Goal: Task Accomplishment & Management: Use online tool/utility

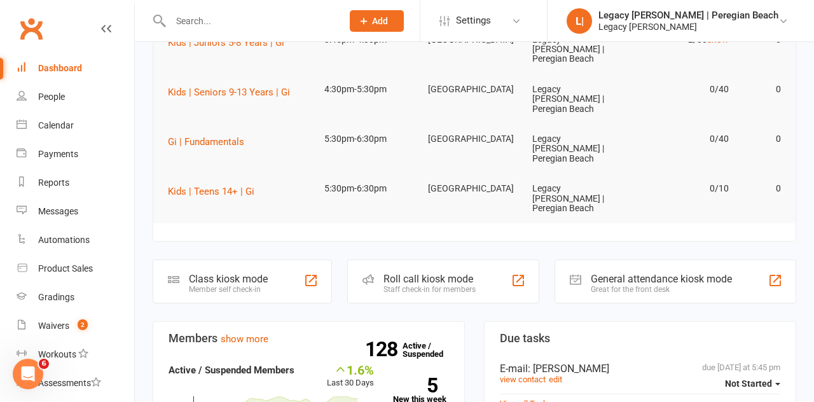
click at [240, 273] on div "Class kiosk mode" at bounding box center [228, 279] width 79 height 12
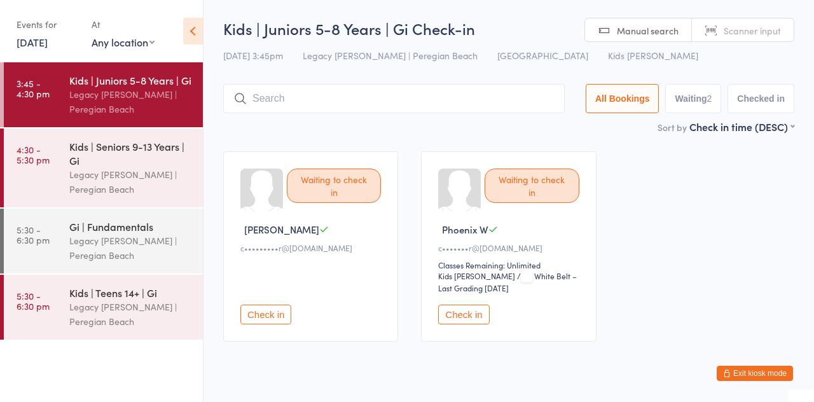
click at [379, 104] on input "search" at bounding box center [393, 98] width 341 height 29
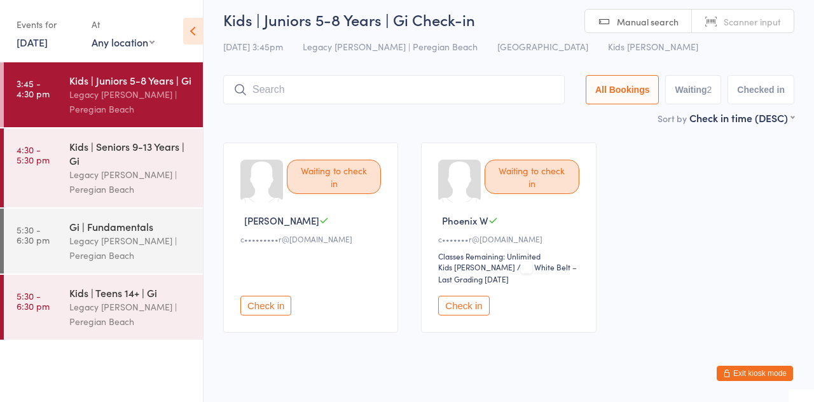
scroll to position [27, 0]
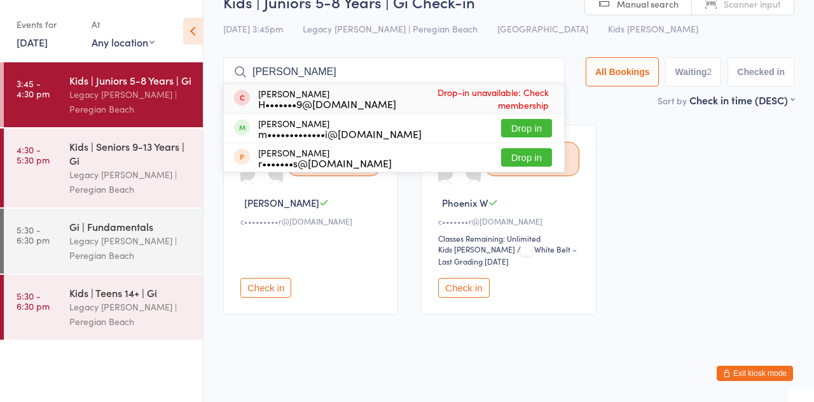
type input "[PERSON_NAME]"
click at [540, 132] on button "Drop in" at bounding box center [526, 128] width 51 height 18
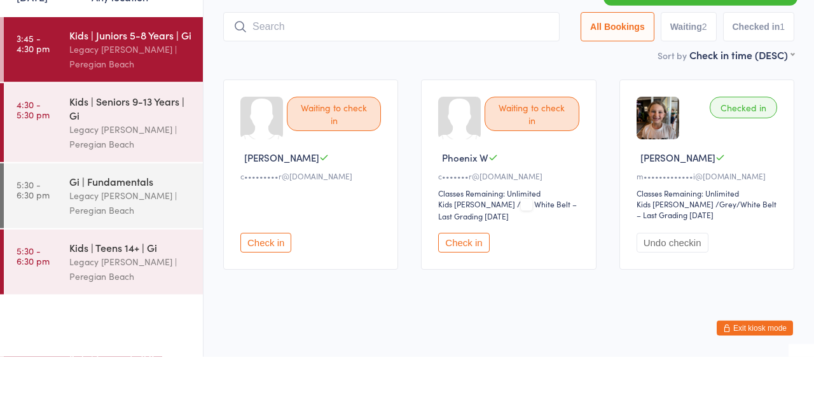
click at [136, 162] on div "Kids | Seniors 9-13 Years | Gi" at bounding box center [130, 153] width 123 height 28
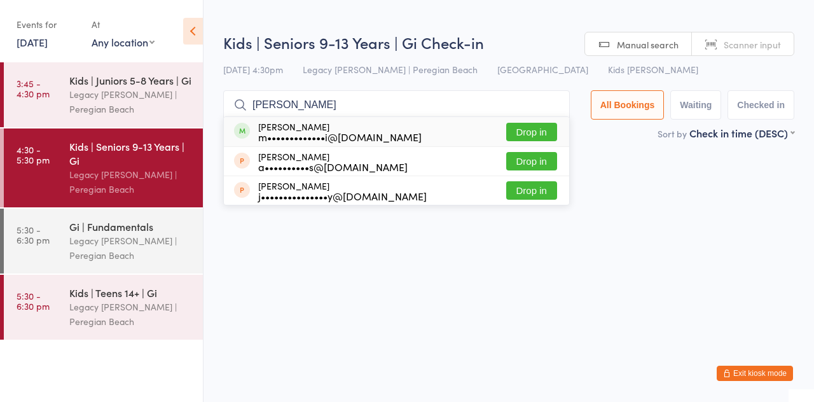
type input "[PERSON_NAME]"
click at [541, 136] on button "Drop in" at bounding box center [531, 132] width 51 height 18
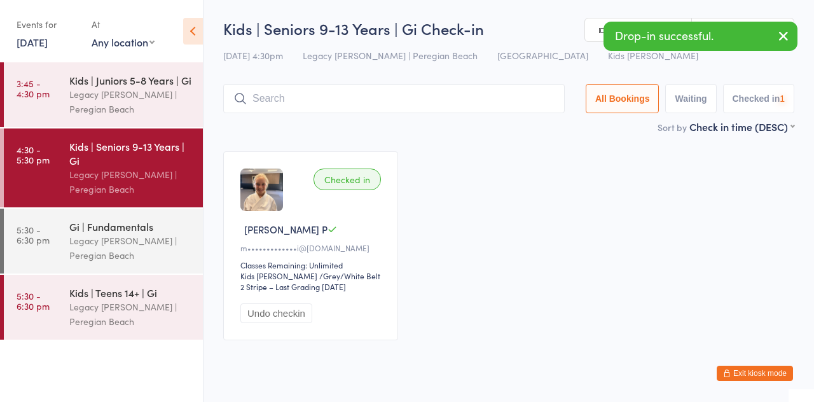
click at [147, 99] on div "Legacy [PERSON_NAME] | Peregian Beach" at bounding box center [130, 101] width 123 height 29
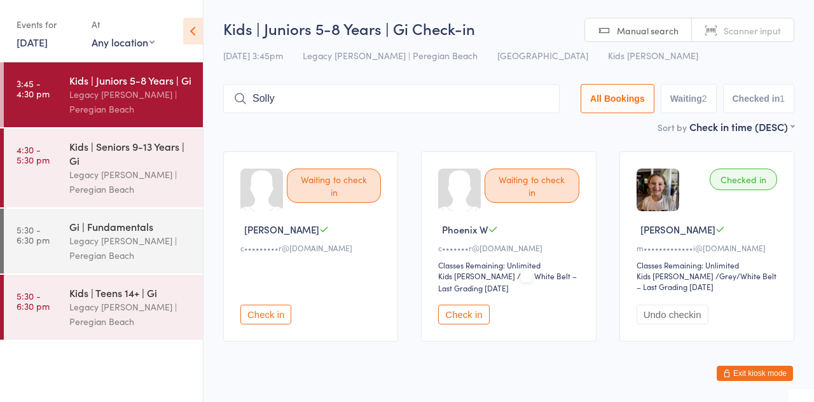
click at [456, 104] on input "Solly" at bounding box center [391, 98] width 336 height 29
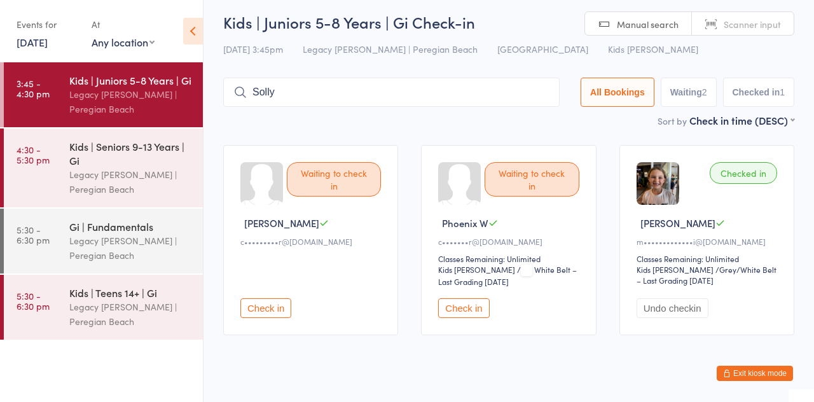
scroll to position [27, 0]
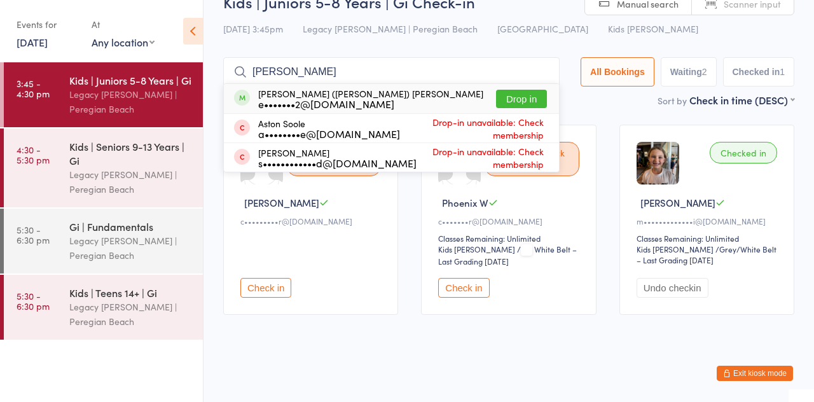
type input "[PERSON_NAME]"
click at [529, 104] on button "Drop in" at bounding box center [521, 99] width 51 height 18
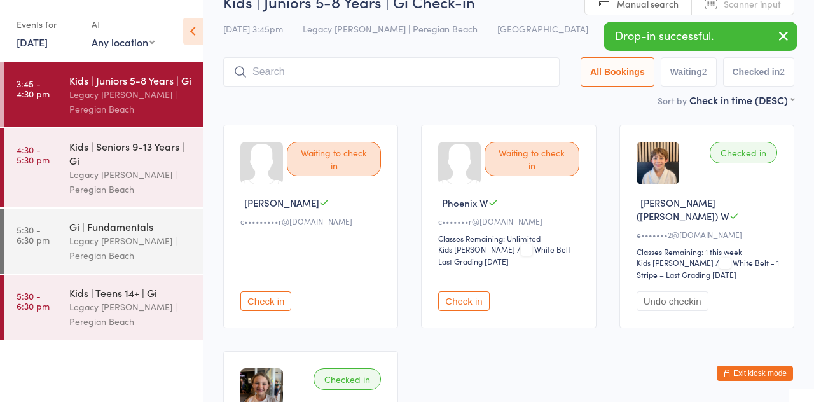
click at [411, 110] on main "Kids | Juniors 5-8 Years | Gi Check-in [DATE] 3:45pm Legacy Jiu Jitsu | Peregia…" at bounding box center [508, 271] width 571 height 560
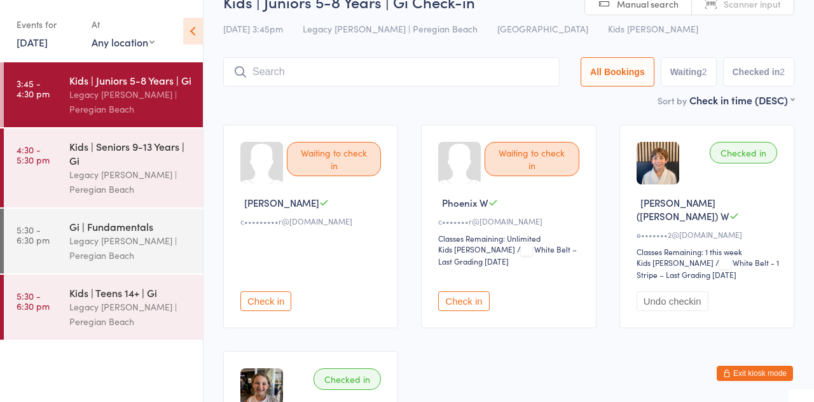
click at [462, 291] on button "Check in" at bounding box center [463, 301] width 51 height 20
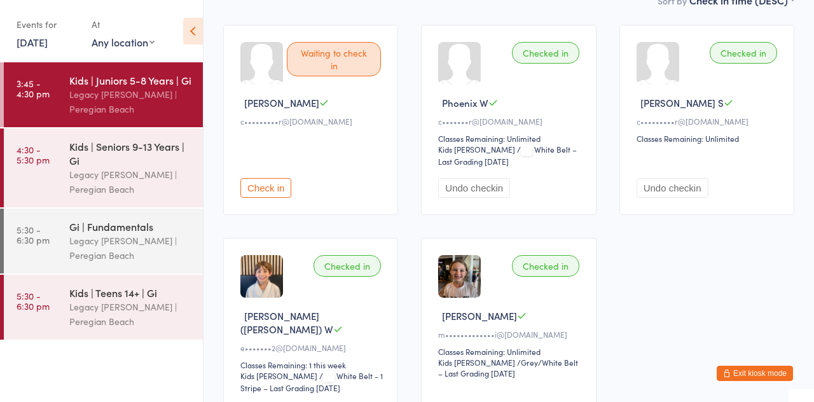
scroll to position [130, 0]
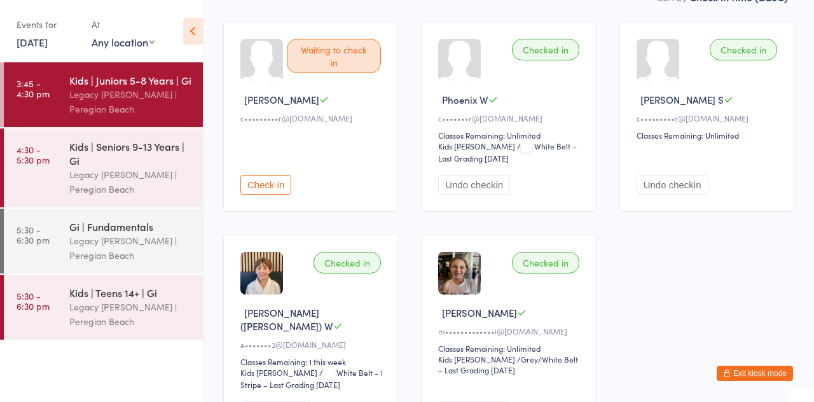
click at [111, 163] on div "Kids | Seniors 9-13 Years | Gi" at bounding box center [130, 153] width 123 height 28
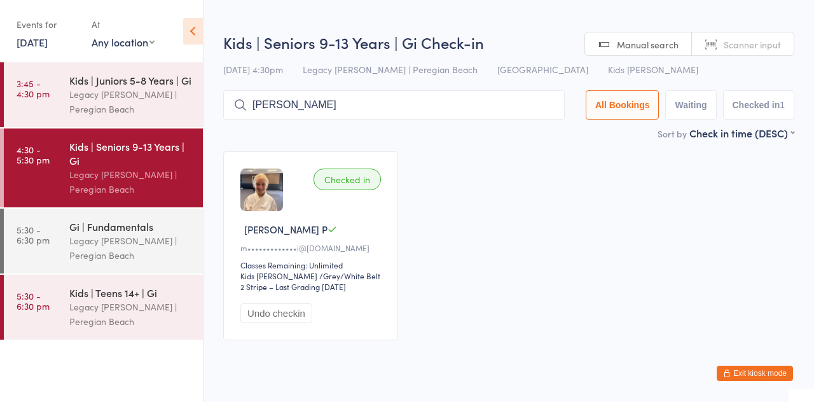
type input "[PERSON_NAME]"
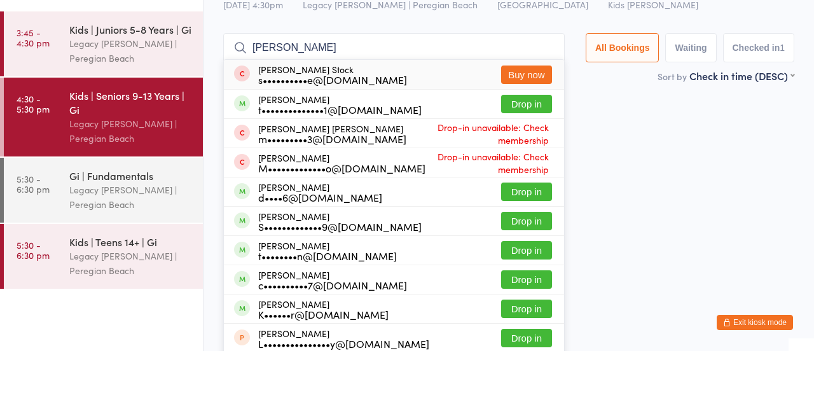
click at [533, 162] on button "Drop in" at bounding box center [526, 155] width 51 height 18
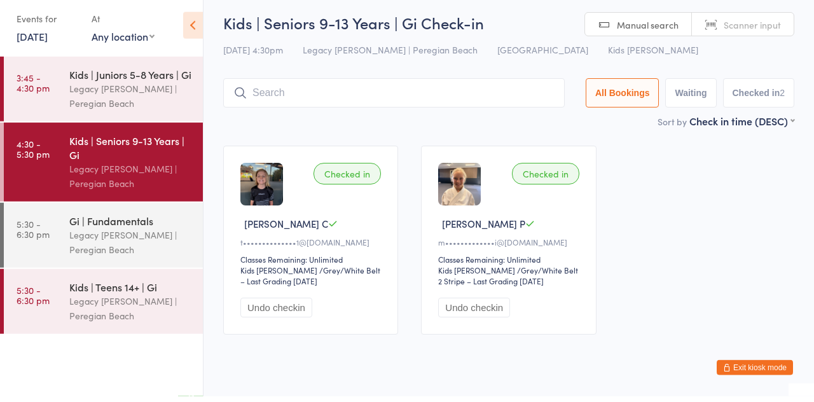
click at [158, 95] on div "Legacy [PERSON_NAME] | Peregian Beach" at bounding box center [130, 101] width 123 height 29
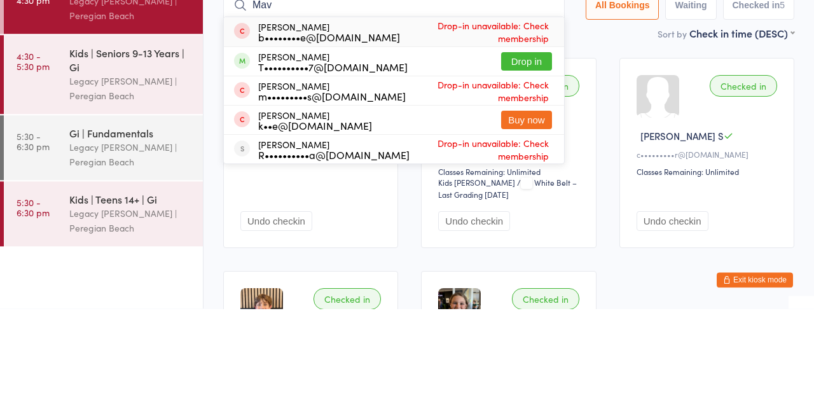
type input "Mav"
click at [532, 155] on button "Drop in" at bounding box center [526, 155] width 51 height 18
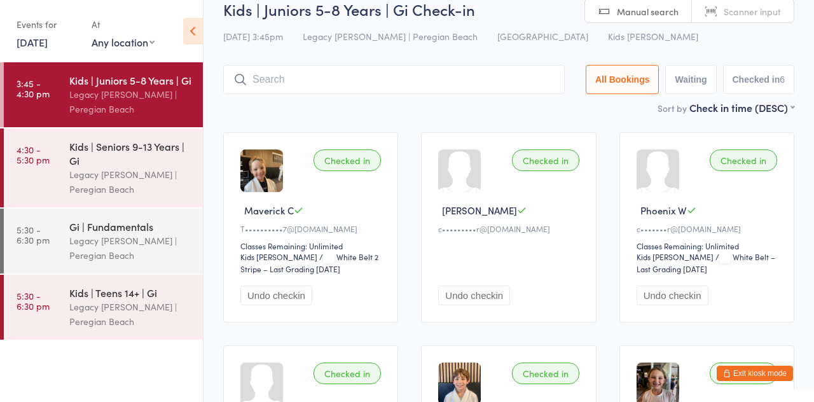
scroll to position [15, 0]
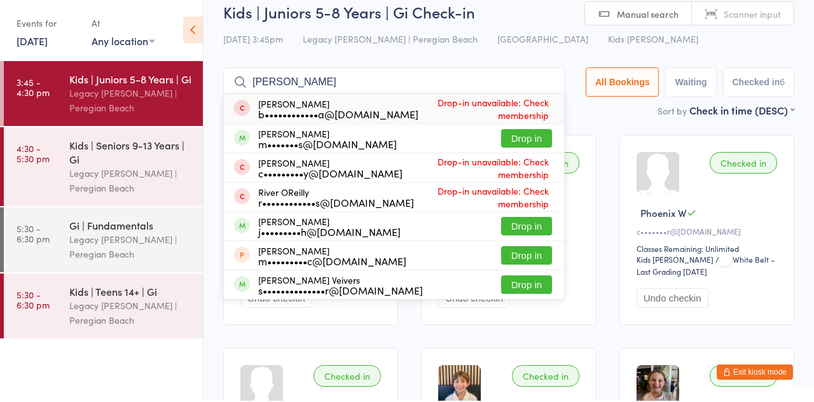
type input "Oliver"
click at [535, 147] on button "Drop in" at bounding box center [526, 139] width 51 height 18
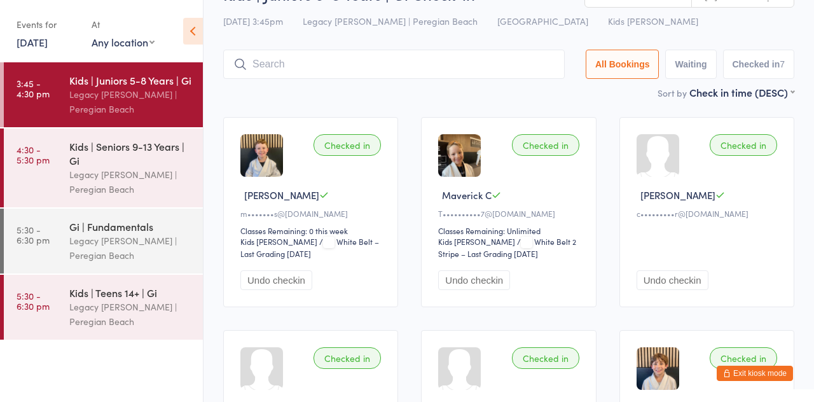
scroll to position [0, 0]
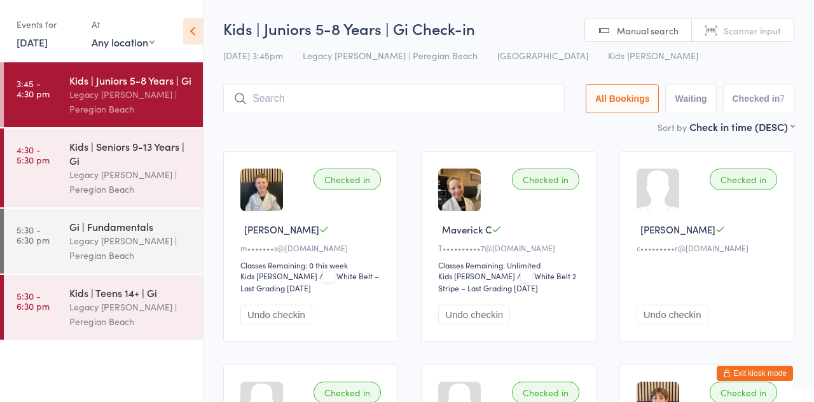
click at [135, 150] on div "Kids | Seniors 9-13 Years | Gi" at bounding box center [130, 153] width 123 height 28
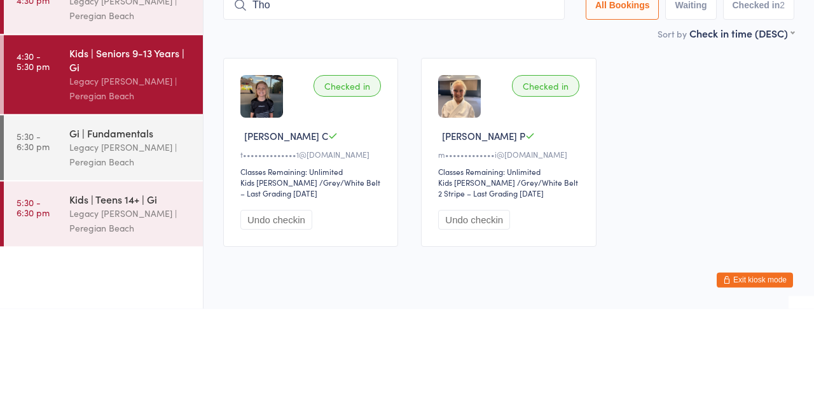
type input "Thom"
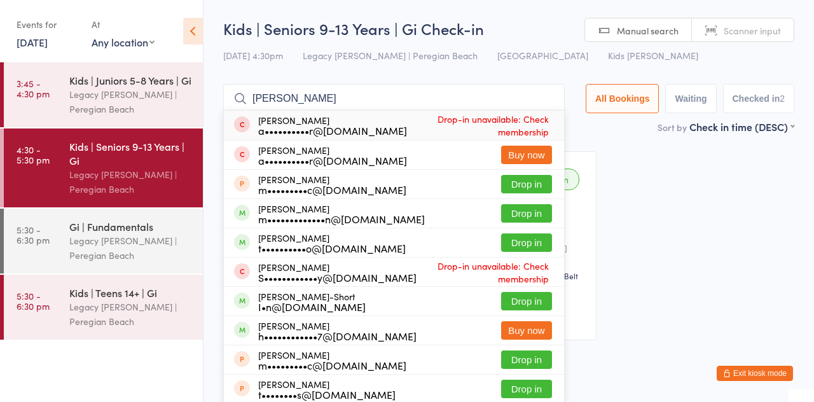
click at [554, 97] on input "Thom" at bounding box center [393, 98] width 341 height 29
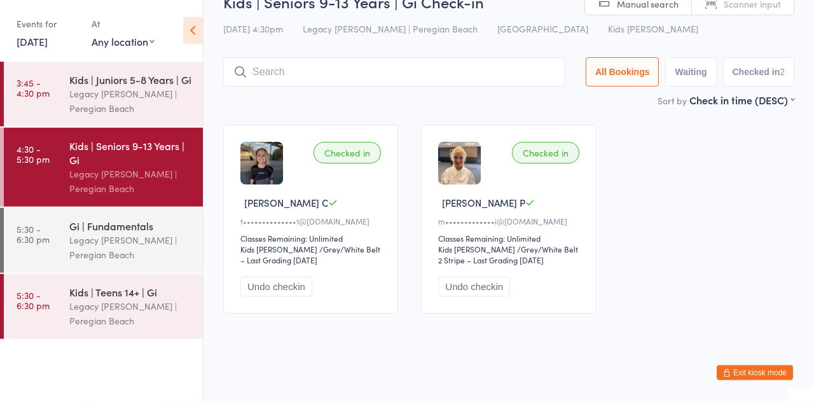
scroll to position [25, 0]
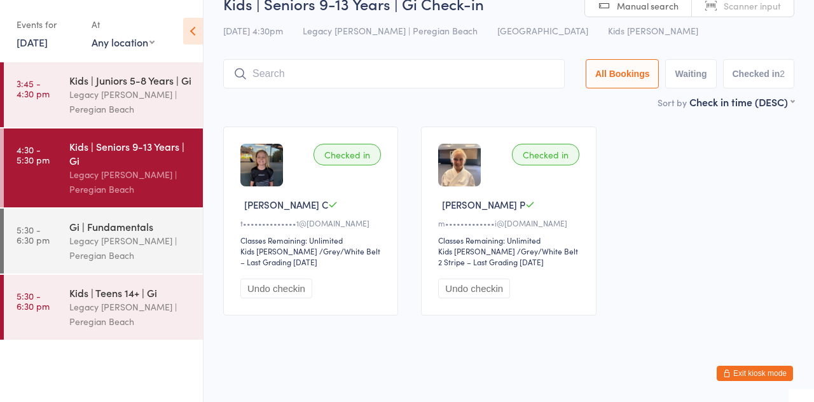
click at [137, 97] on div "Legacy [PERSON_NAME] | Peregian Beach" at bounding box center [130, 101] width 123 height 29
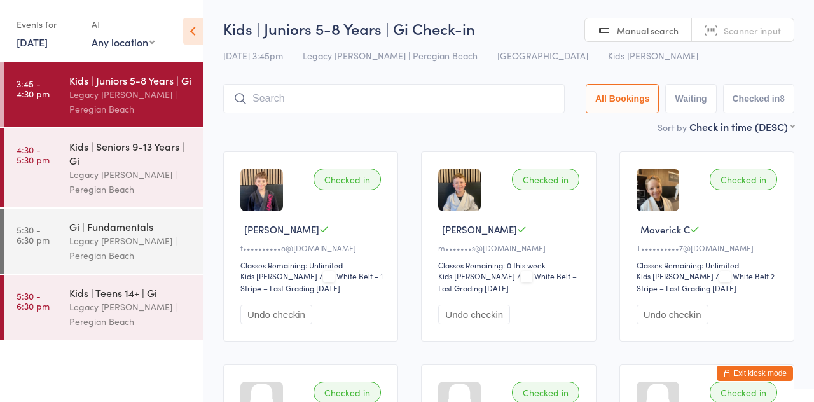
click at [125, 144] on div "Kids | Seniors 9-13 Years | Gi" at bounding box center [130, 153] width 123 height 28
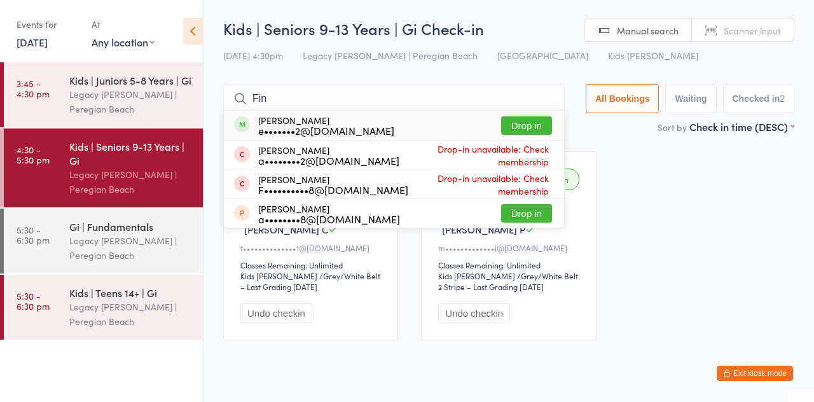
type input "Fin"
click at [528, 127] on button "Drop in" at bounding box center [526, 125] width 51 height 18
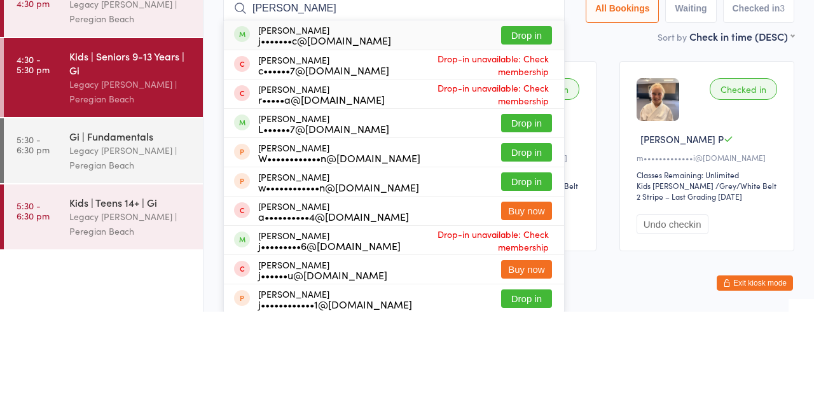
type input "Jack br"
click at [539, 130] on button "Drop in" at bounding box center [526, 125] width 51 height 18
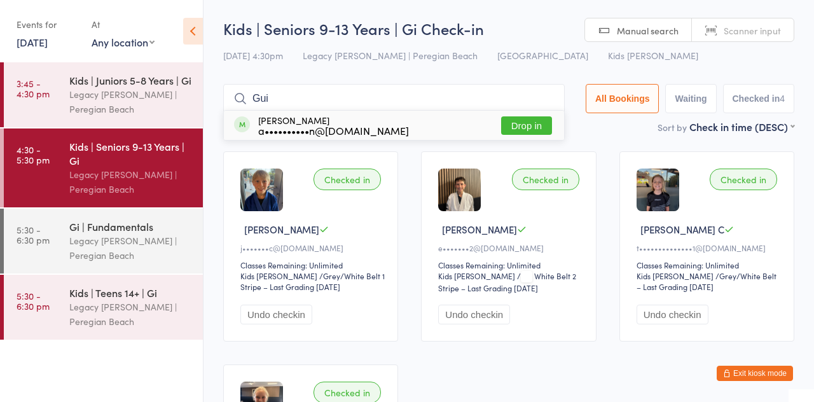
type input "Gui"
click at [540, 134] on button "Drop in" at bounding box center [526, 125] width 51 height 18
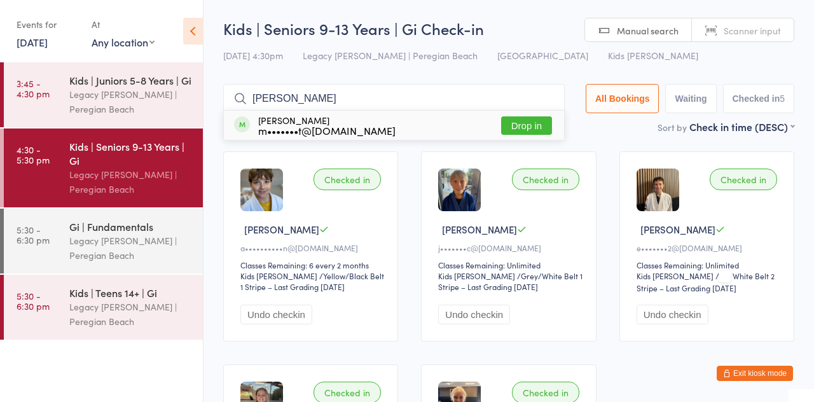
type input "Leroy"
click at [547, 125] on button "Drop in" at bounding box center [526, 125] width 51 height 18
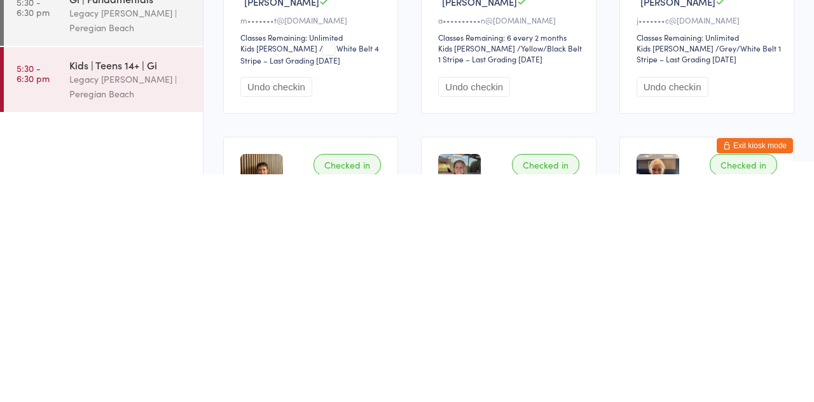
click at [82, 266] on div "Gi | Fundamentals Legacy Jiu Jitsu | Peregian Beach" at bounding box center [136, 241] width 134 height 65
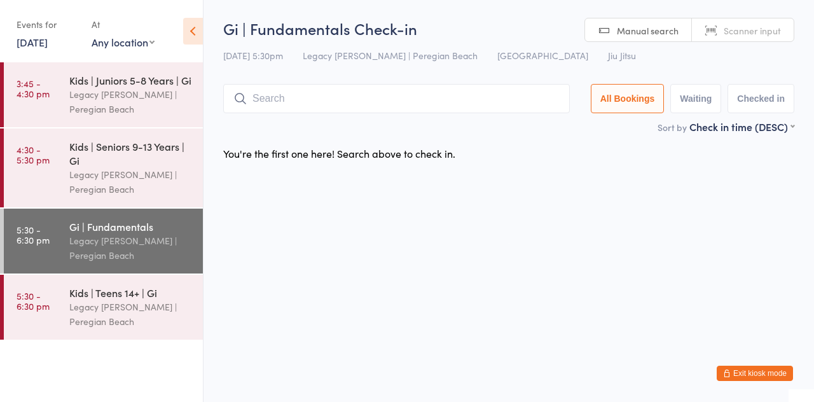
click at [392, 100] on input "search" at bounding box center [396, 98] width 347 height 29
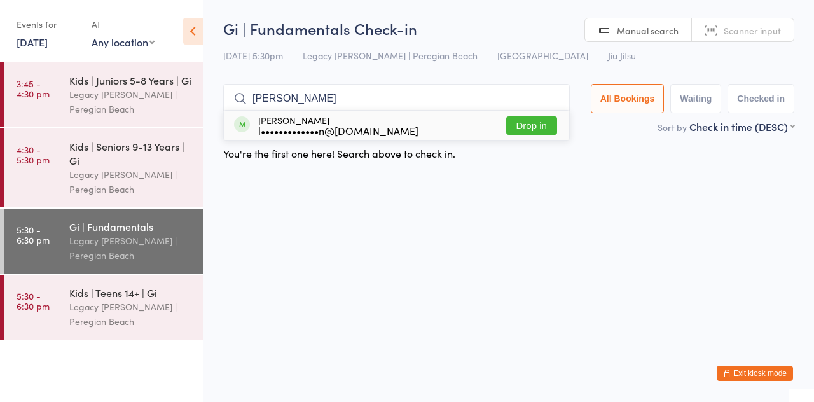
type input "Leigh"
click at [544, 130] on button "Drop in" at bounding box center [531, 125] width 51 height 18
